Goal: Find specific page/section: Find specific page/section

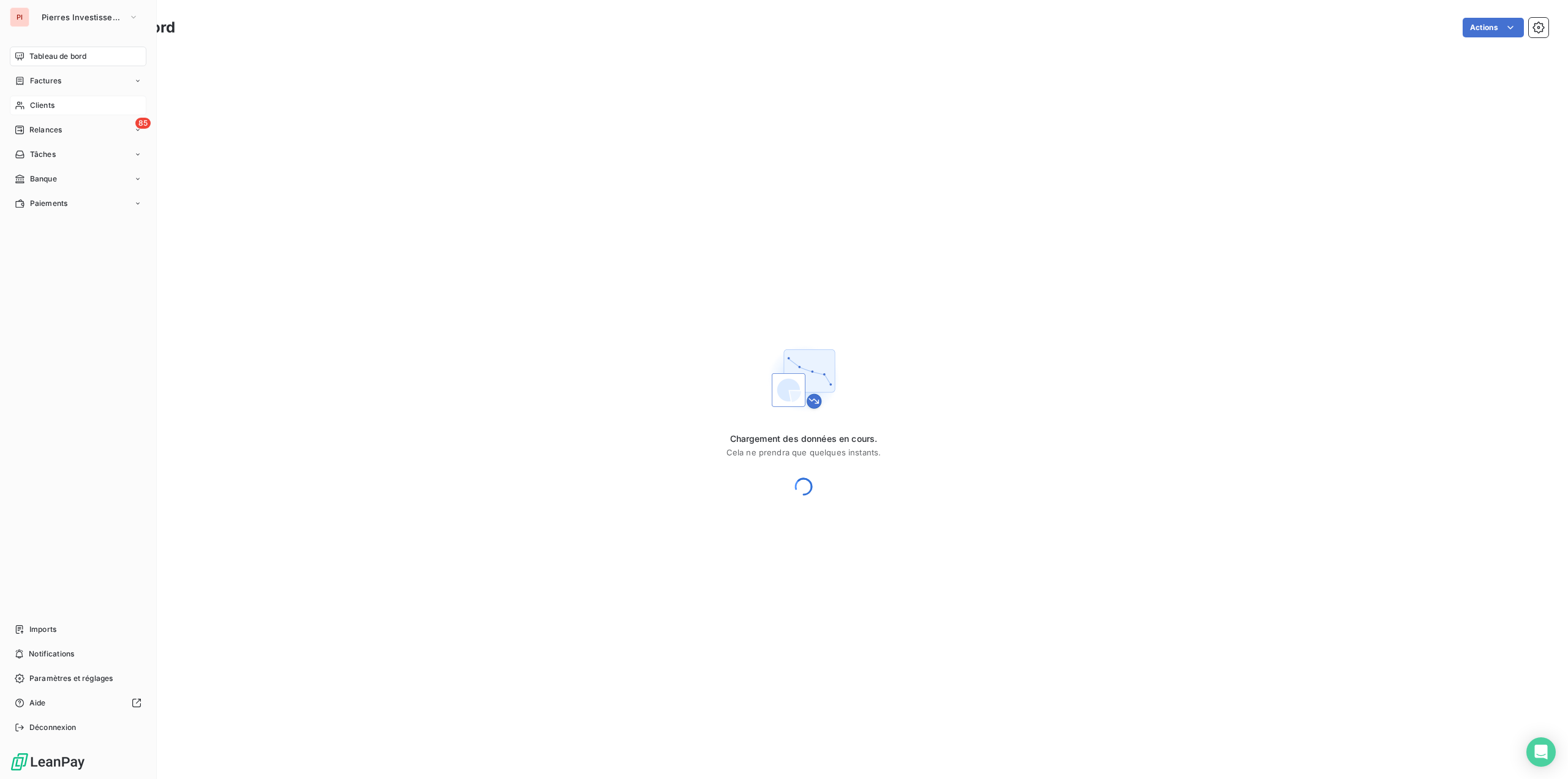
click at [48, 98] on div "Clients" at bounding box center [78, 105] width 137 height 19
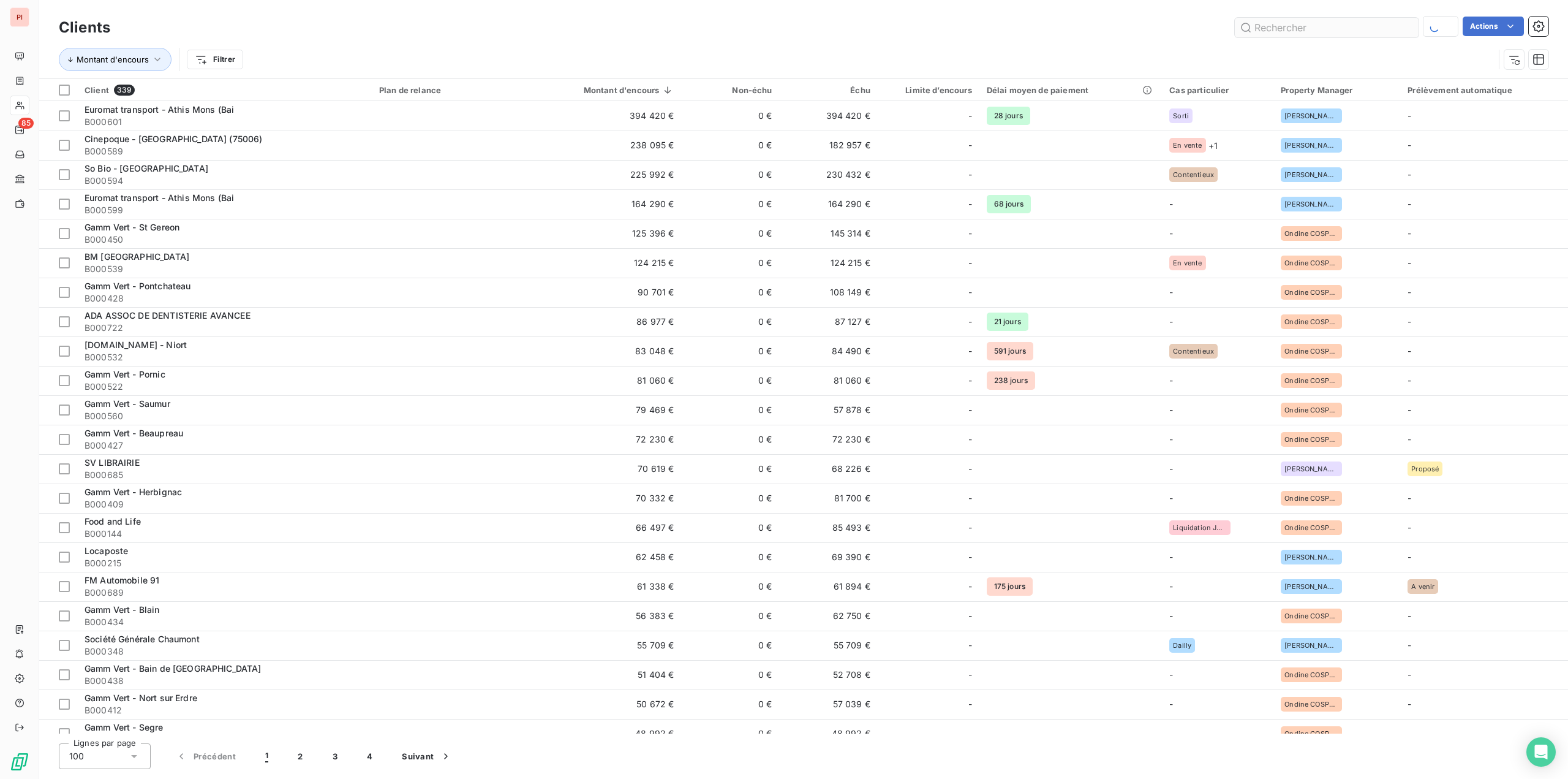
click at [1271, 30] on input "text" at bounding box center [1326, 27] width 184 height 19
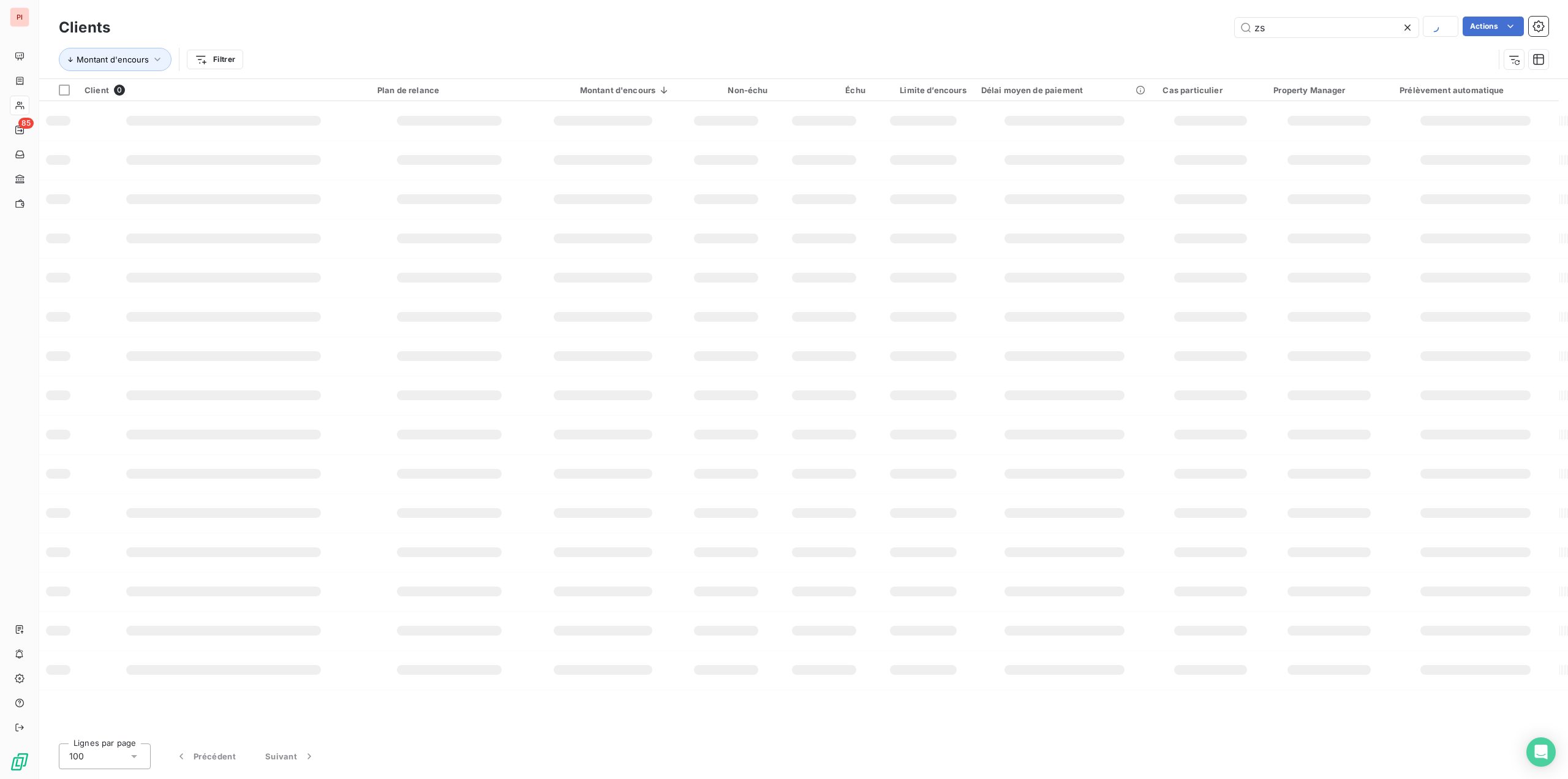
type input "z"
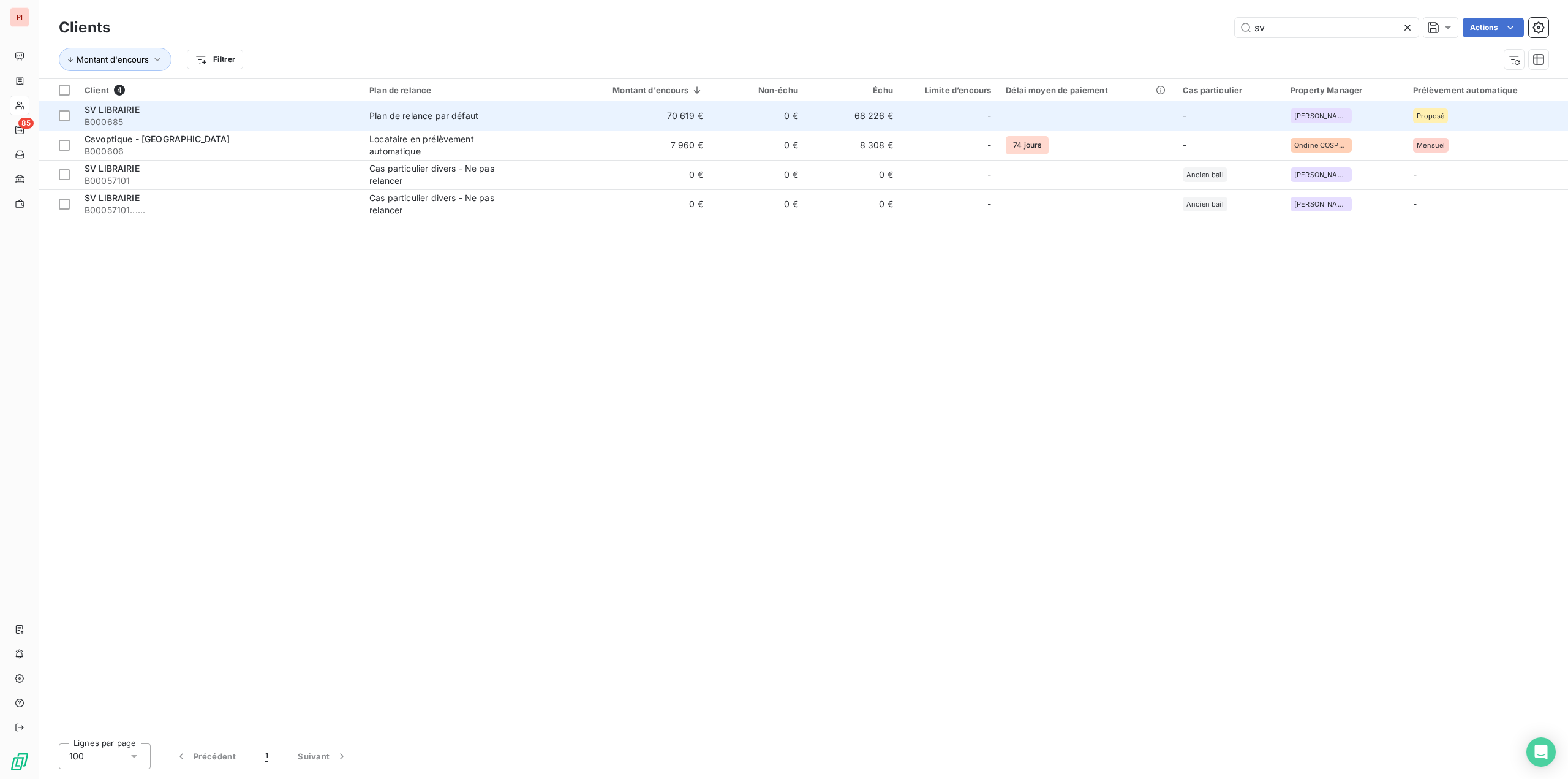
type input "sv"
click at [399, 110] on div "Plan de relance par défaut" at bounding box center [424, 116] width 109 height 13
